Goal: Obtain resource: Download file/media

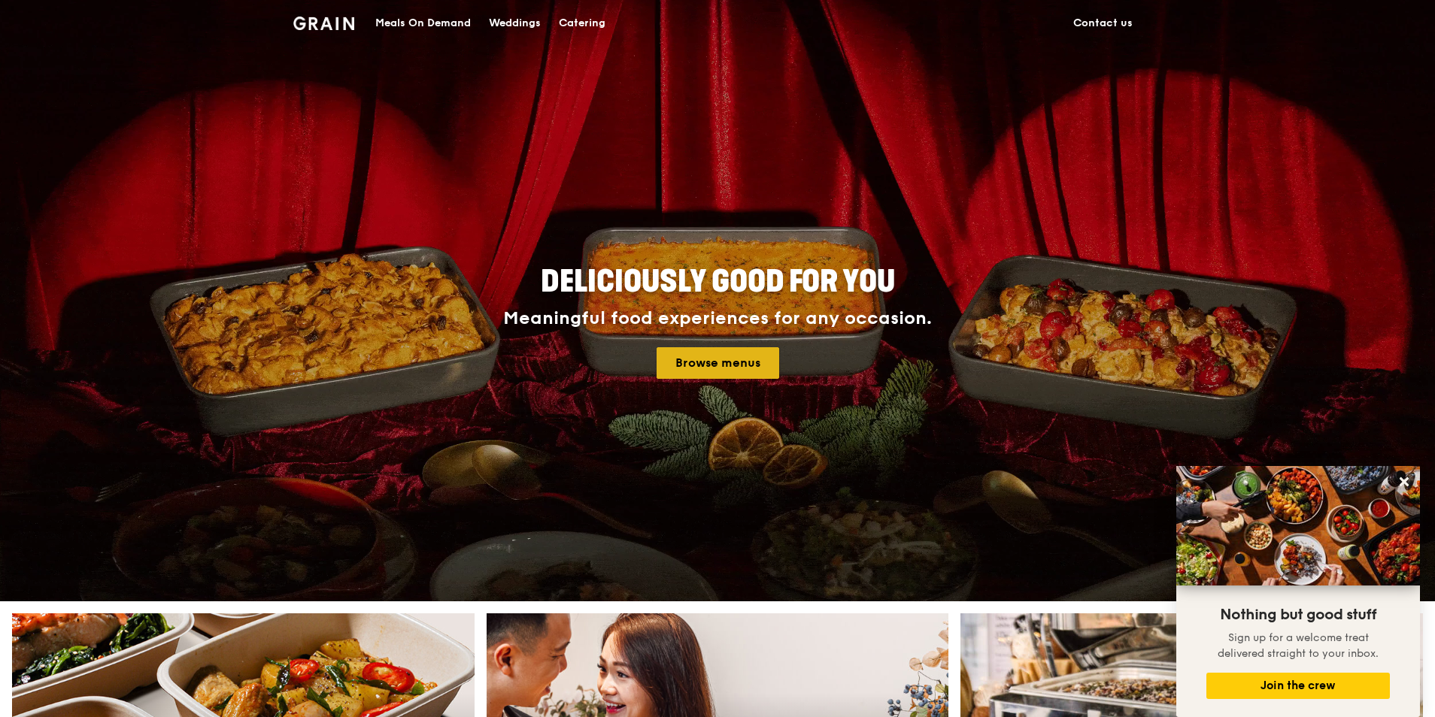
click at [700, 359] on link "Browse menus" at bounding box center [718, 363] width 123 height 32
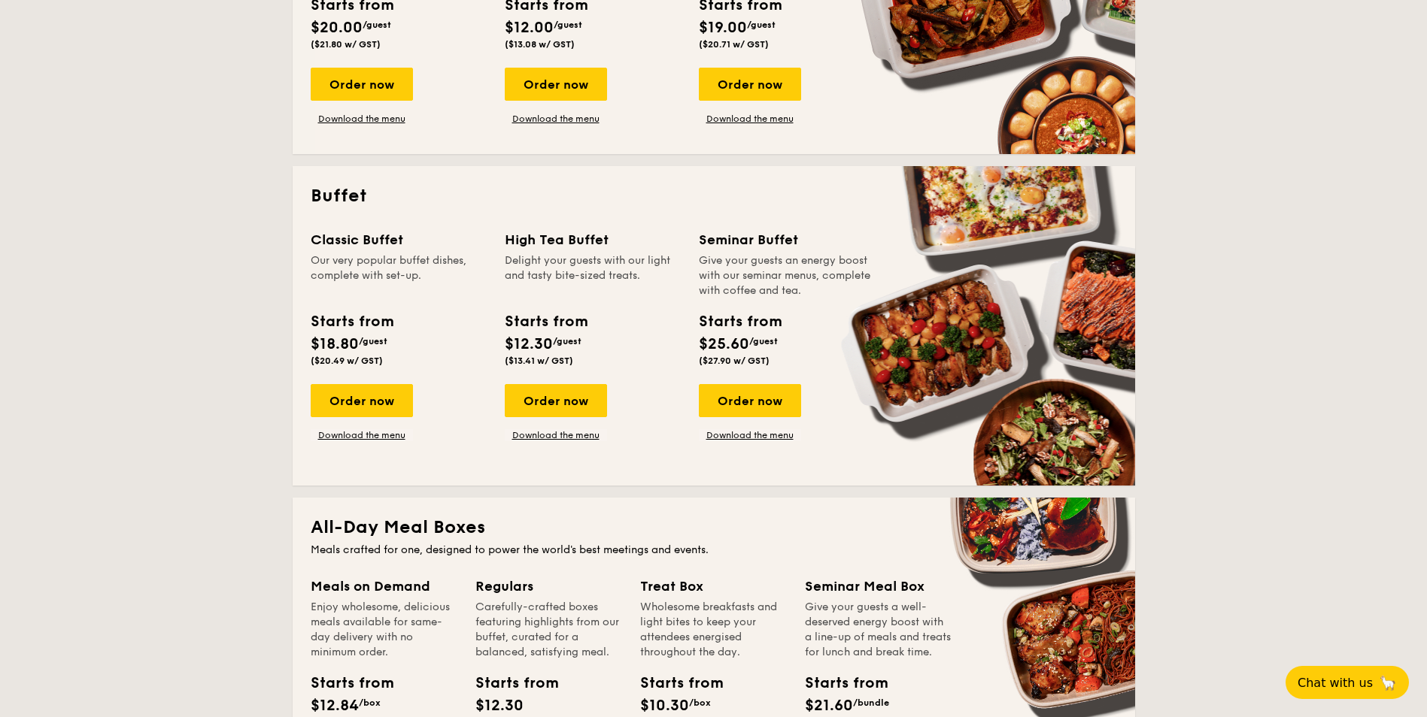
scroll to position [526, 0]
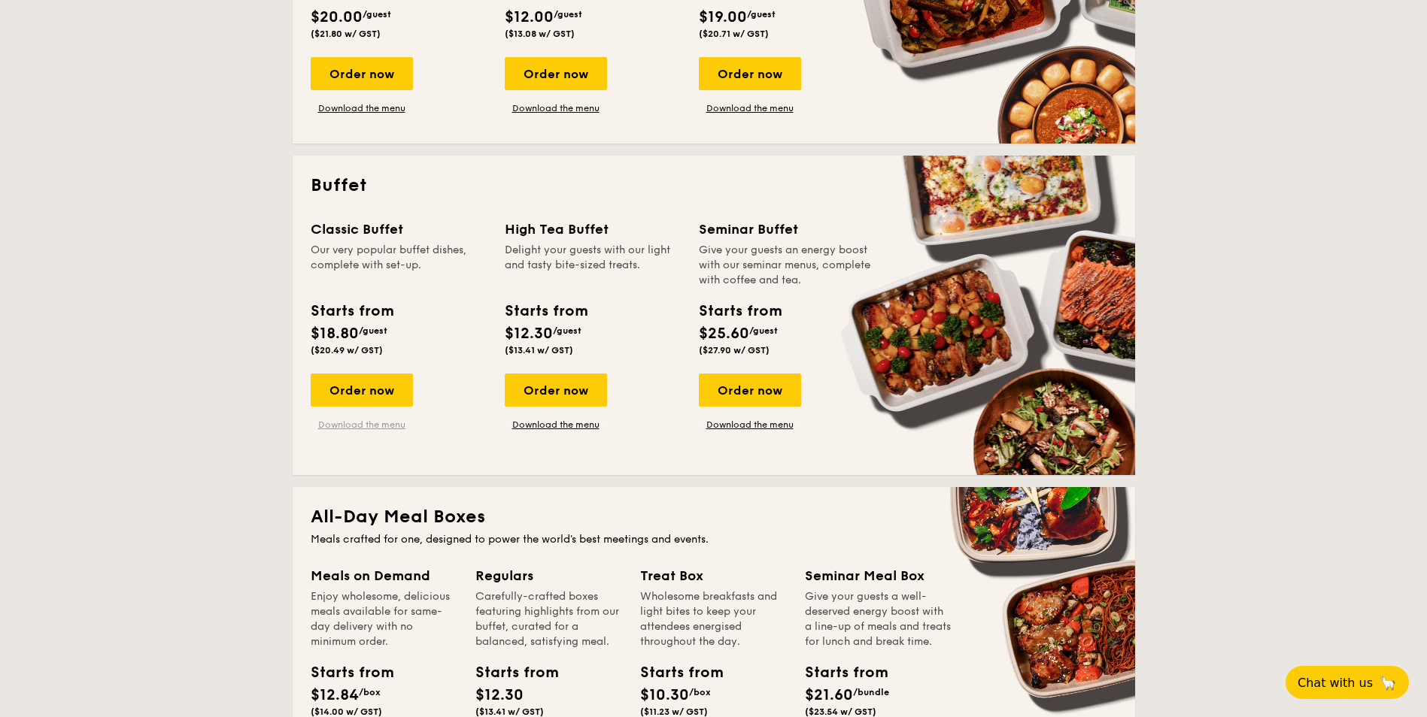
click at [365, 421] on link "Download the menu" at bounding box center [362, 425] width 102 height 12
